Goal: Task Accomplishment & Management: Manage account settings

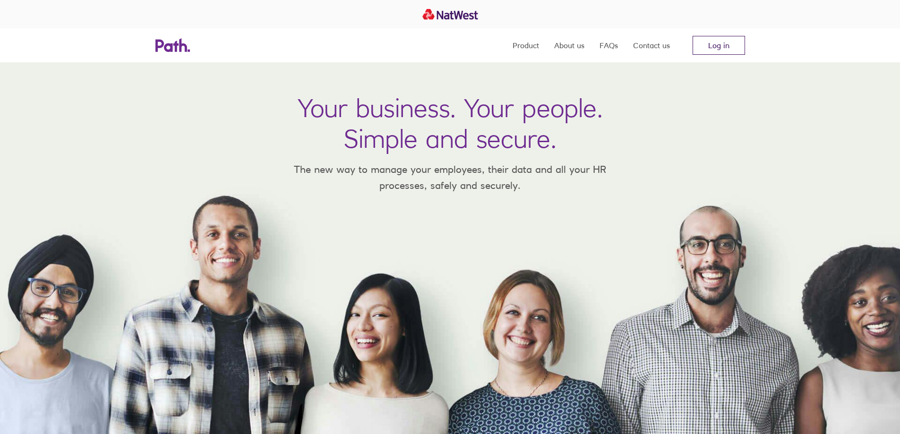
click at [716, 43] on link "Log in" at bounding box center [718, 45] width 52 height 19
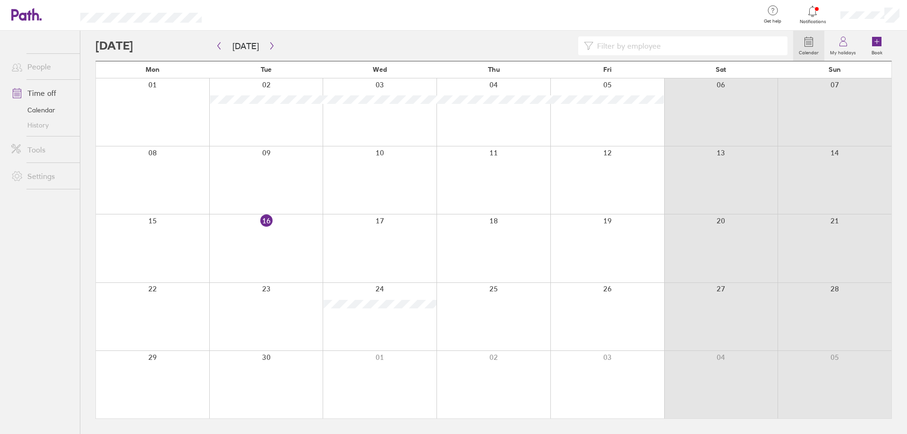
click at [740, 376] on div at bounding box center [721, 385] width 114 height 68
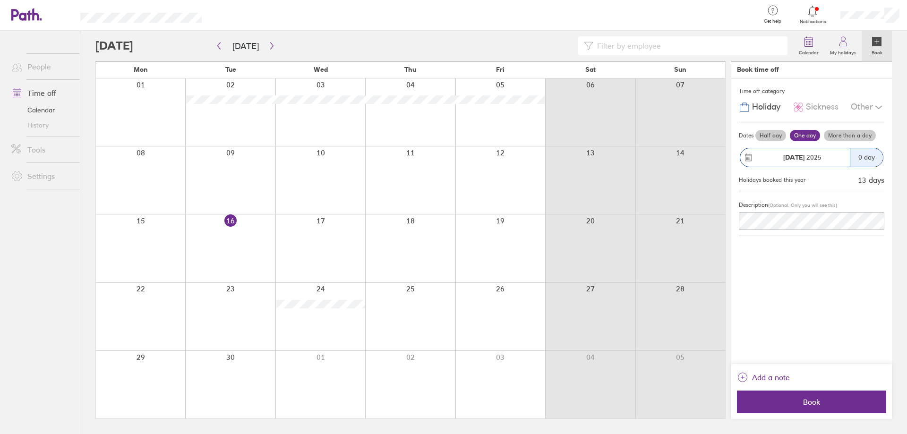
click at [327, 313] on div at bounding box center [320, 317] width 90 height 68
click at [268, 45] on icon "button" at bounding box center [271, 46] width 7 height 8
click at [430, 190] on div at bounding box center [410, 180] width 90 height 68
click at [495, 313] on div at bounding box center [500, 317] width 90 height 68
click at [494, 310] on div at bounding box center [500, 317] width 90 height 68
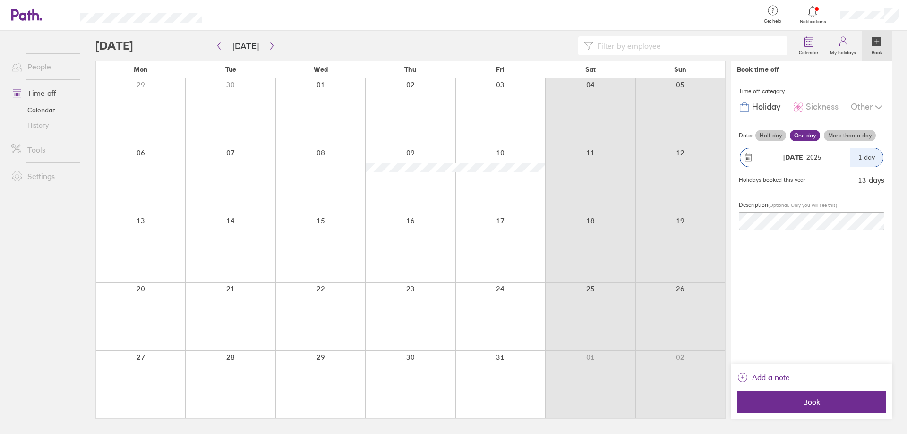
click at [498, 301] on div at bounding box center [500, 317] width 90 height 68
click at [807, 403] on span "Book" at bounding box center [811, 402] width 136 height 9
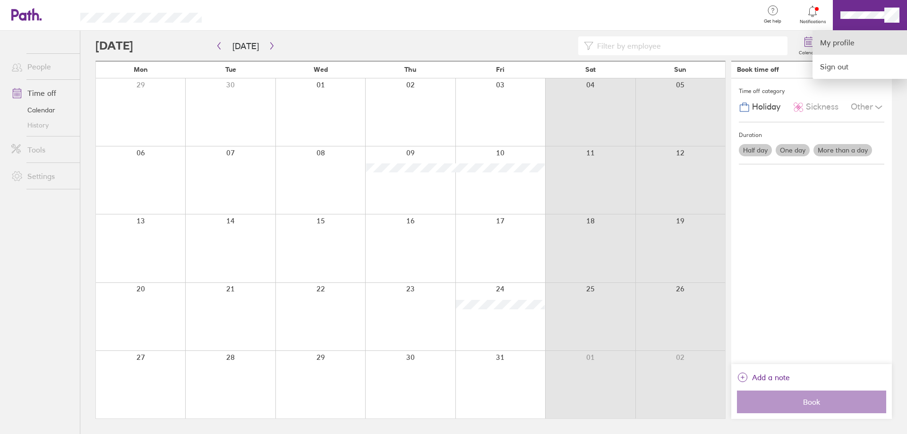
click at [856, 39] on link "My profile" at bounding box center [859, 43] width 94 height 24
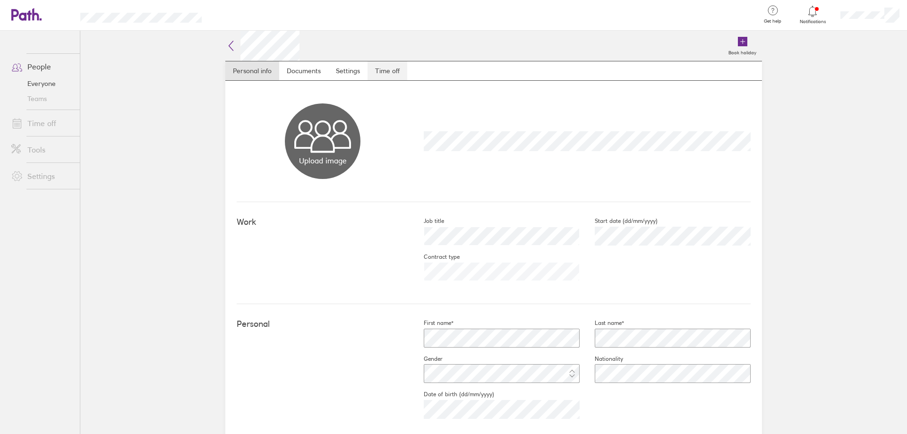
click at [381, 68] on link "Time off" at bounding box center [387, 70] width 40 height 19
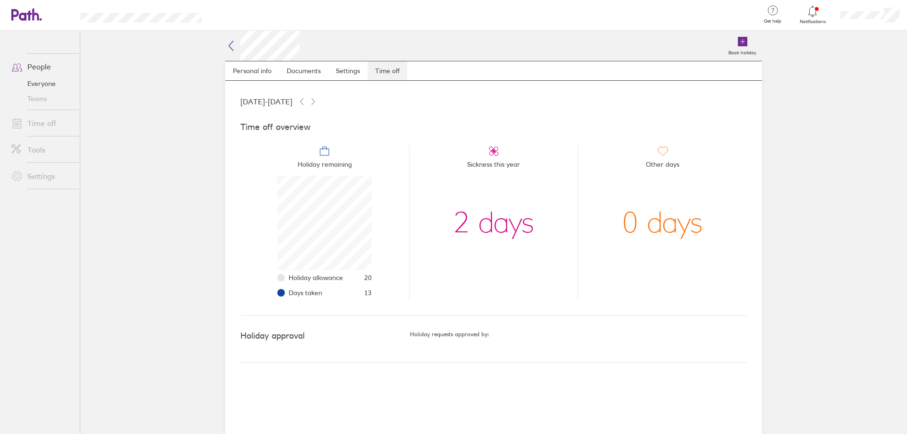
scroll to position [94, 94]
click at [229, 41] on icon at bounding box center [230, 45] width 11 height 11
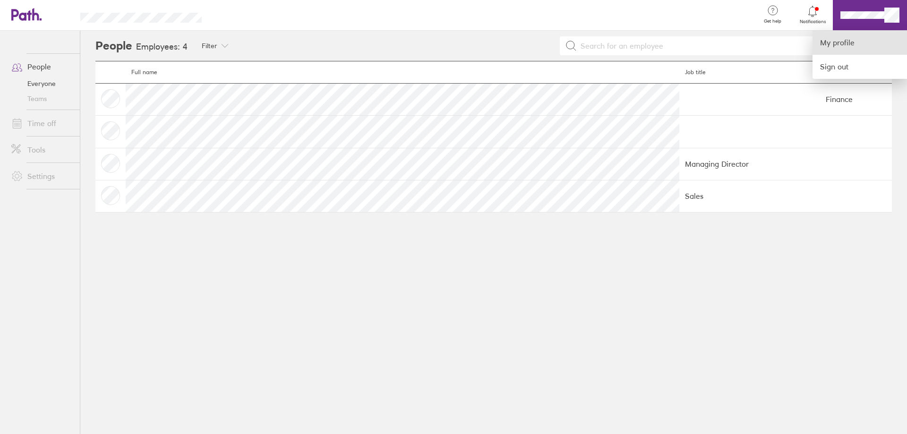
click at [839, 40] on link "My profile" at bounding box center [859, 43] width 94 height 24
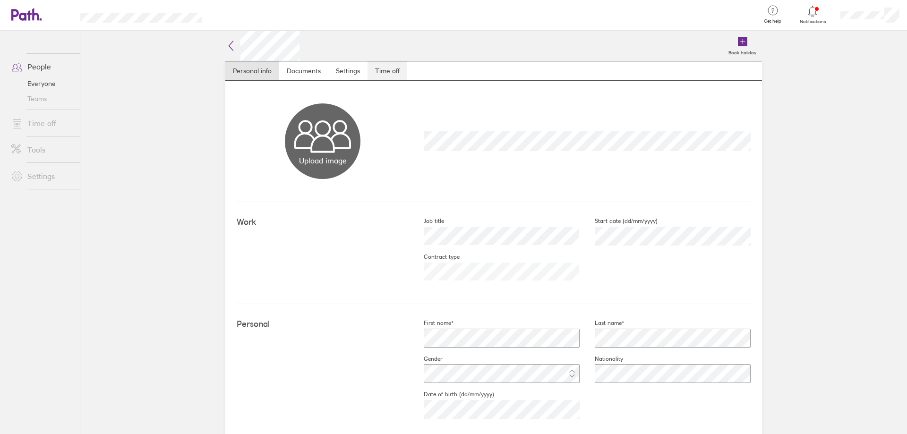
click at [382, 69] on link "Time off" at bounding box center [387, 70] width 40 height 19
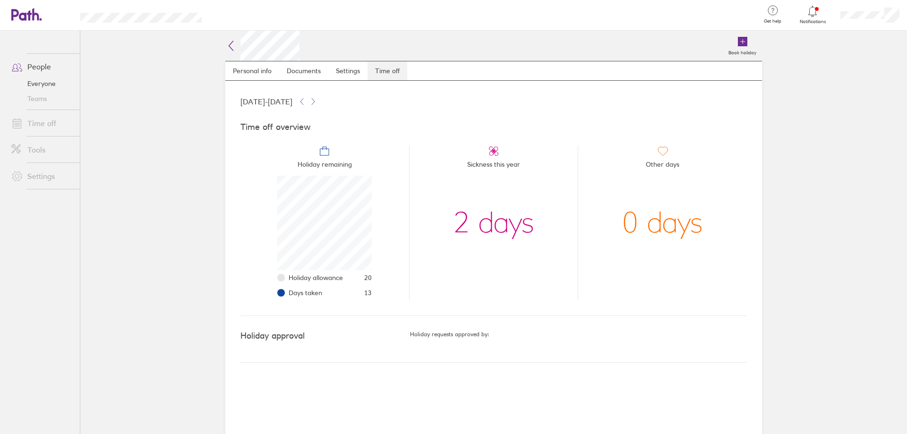
scroll to position [94, 94]
click at [352, 65] on link "Settings" at bounding box center [347, 70] width 39 height 19
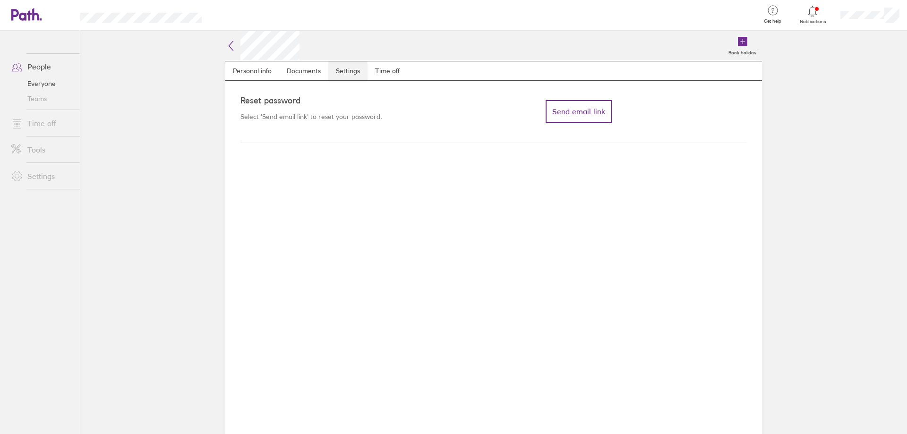
click at [344, 68] on link "Settings" at bounding box center [347, 70] width 39 height 19
click at [389, 69] on link "Time off" at bounding box center [387, 70] width 40 height 19
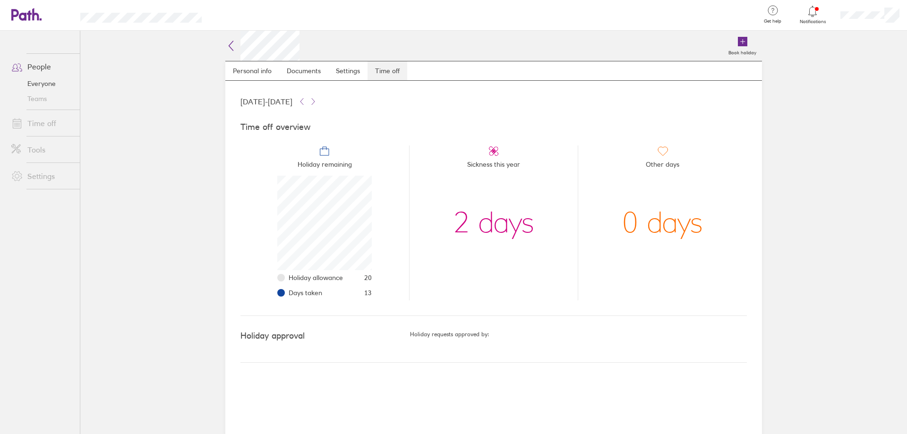
scroll to position [94, 94]
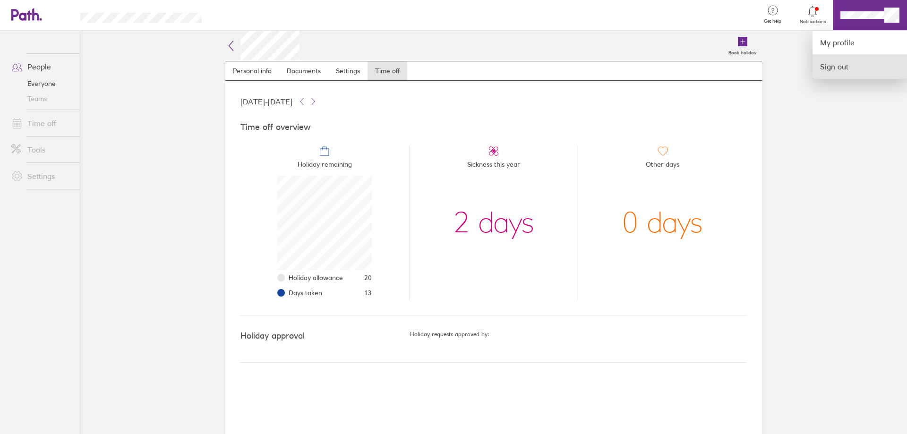
click at [848, 68] on link "Sign out" at bounding box center [859, 67] width 94 height 24
